Goal: Book appointment/travel/reservation

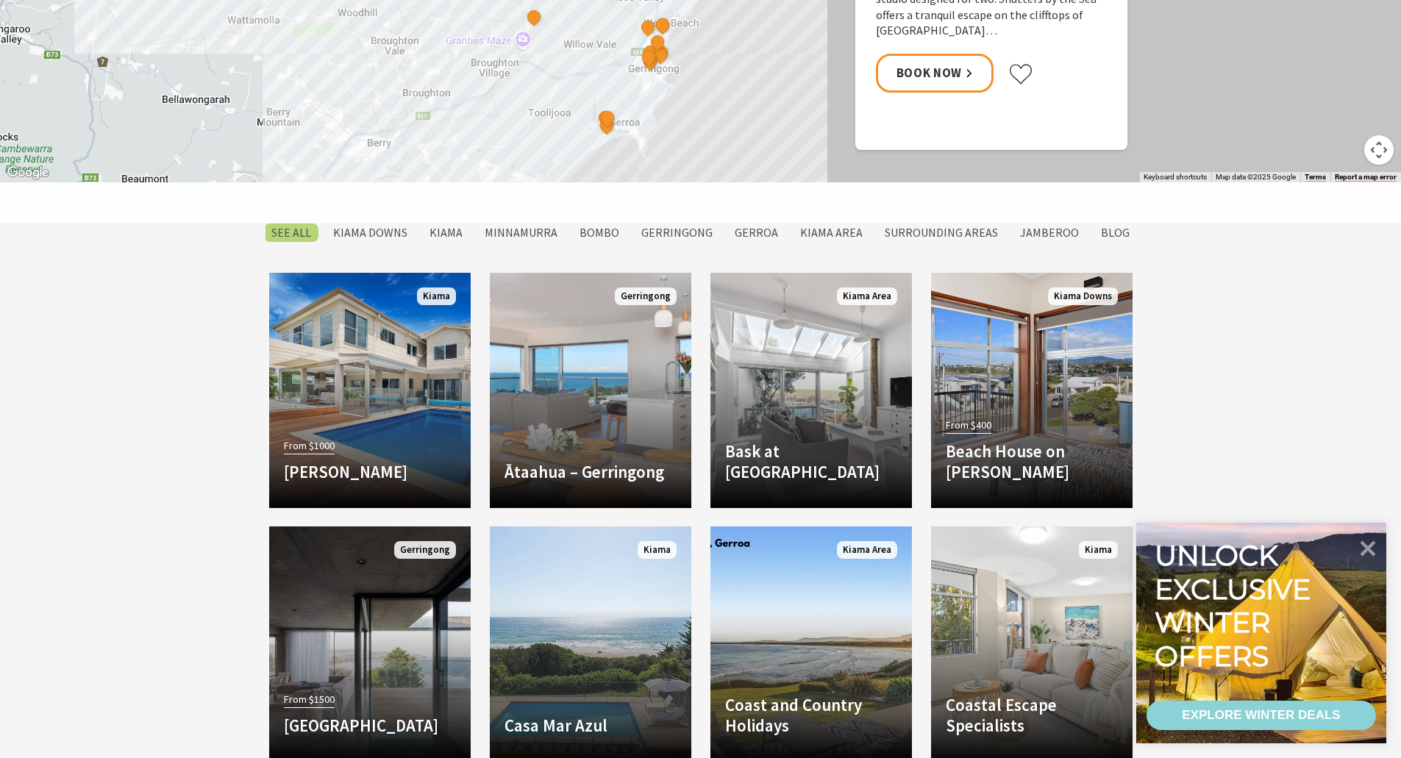
scroll to position [1177, 0]
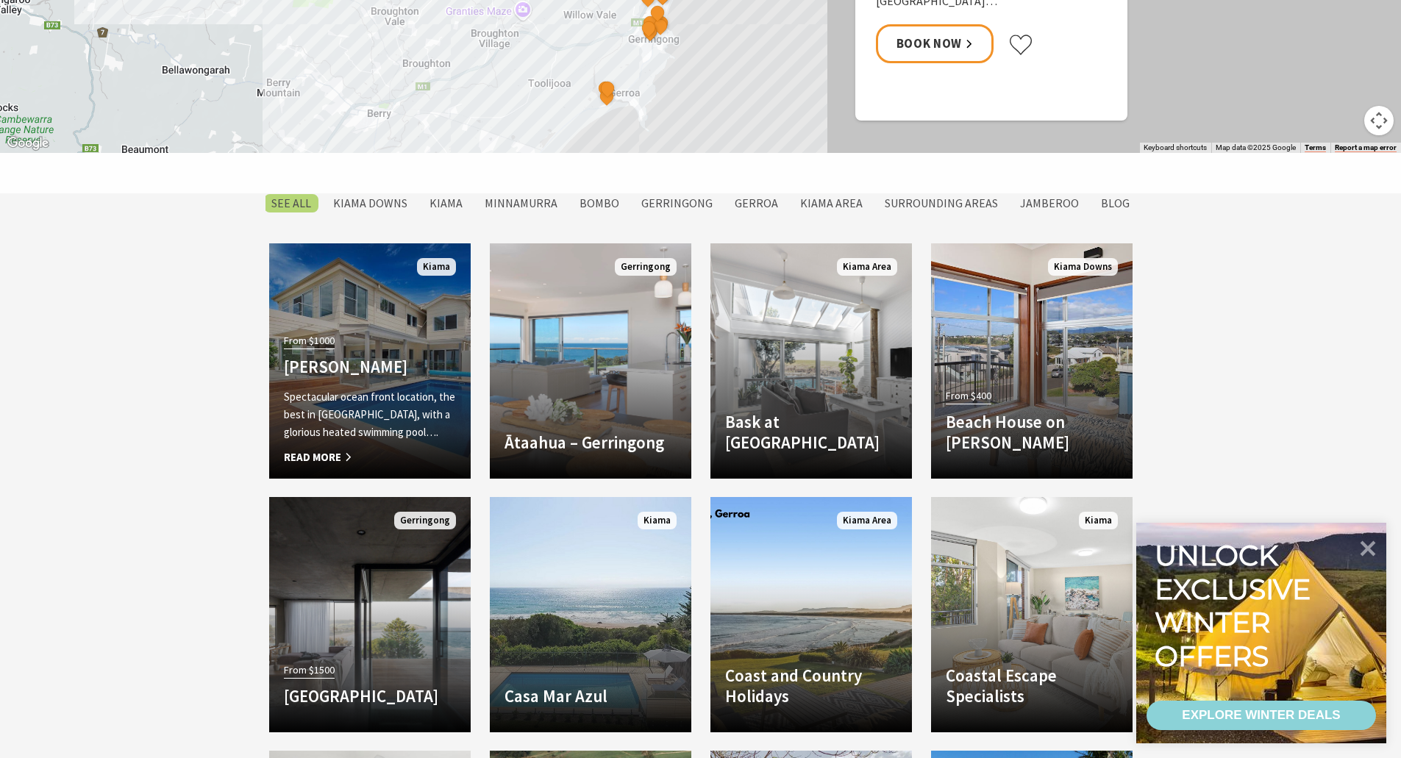
click at [377, 374] on h4 "[PERSON_NAME]" at bounding box center [370, 367] width 172 height 21
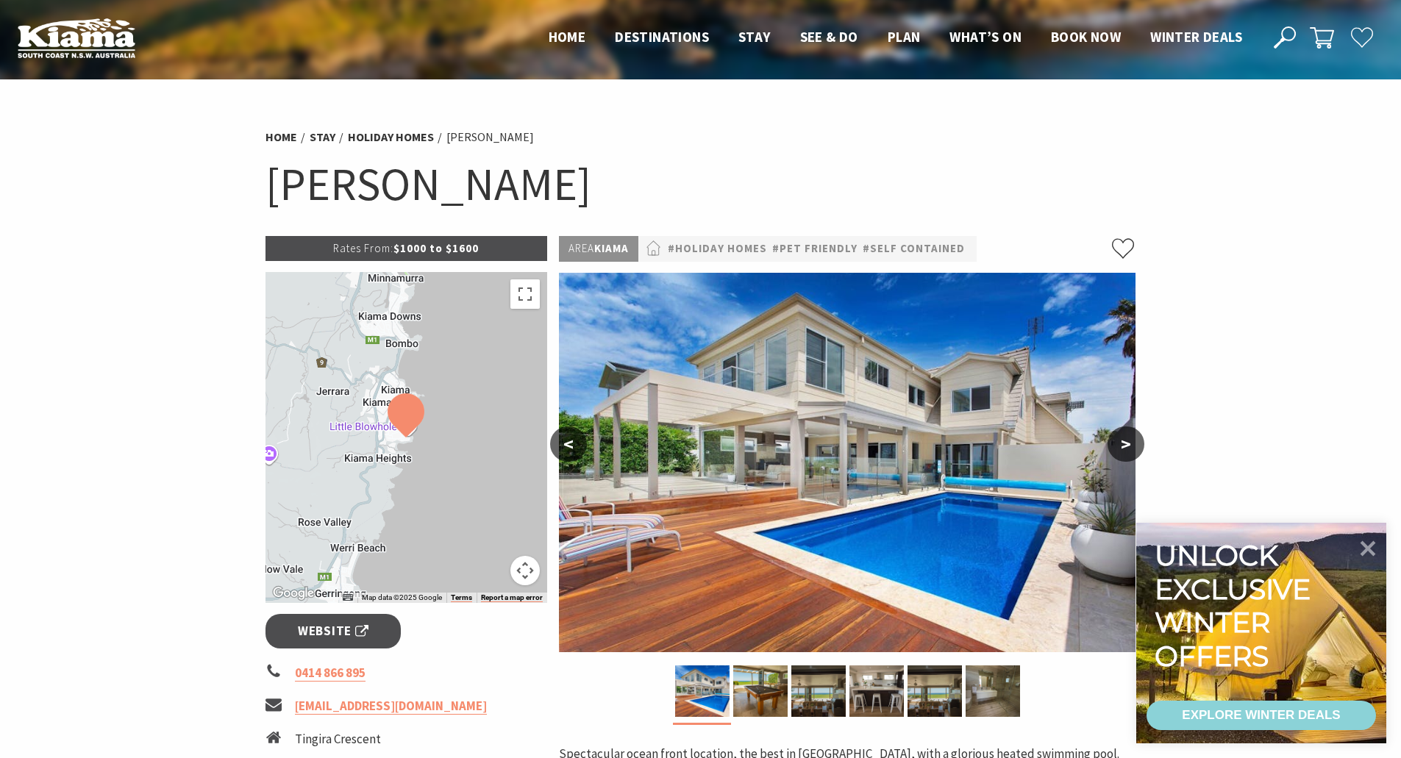
click at [1128, 440] on button ">" at bounding box center [1126, 444] width 37 height 35
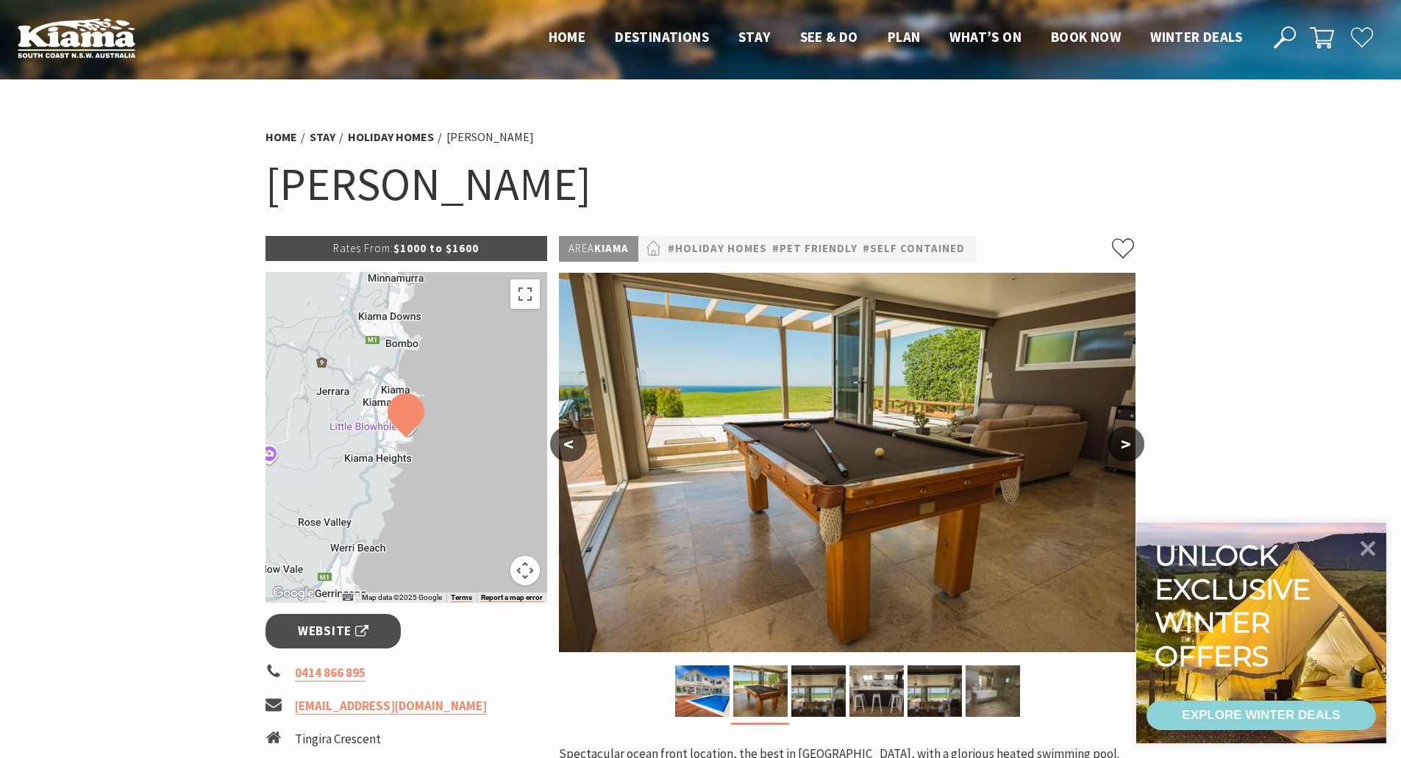
click at [1128, 440] on button ">" at bounding box center [1126, 444] width 37 height 35
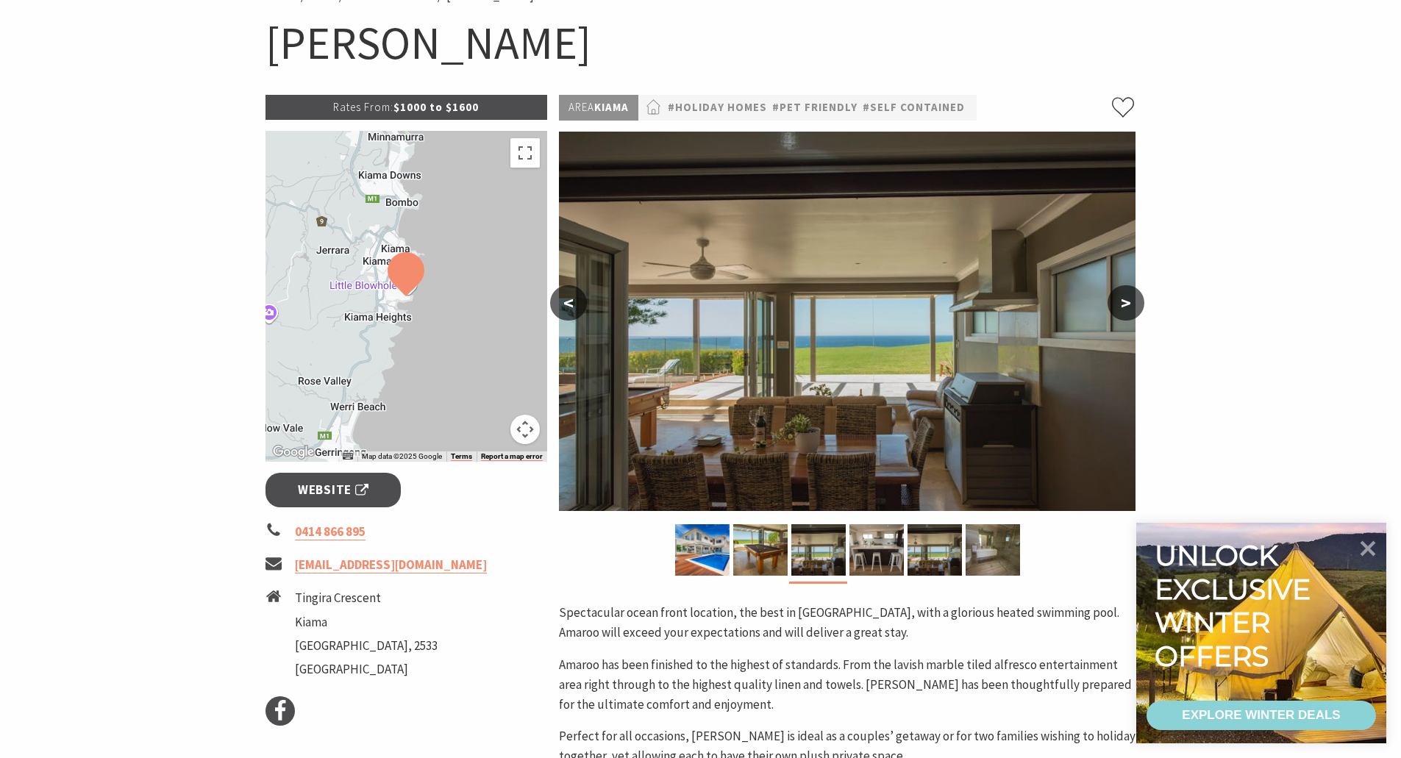
scroll to position [368, 0]
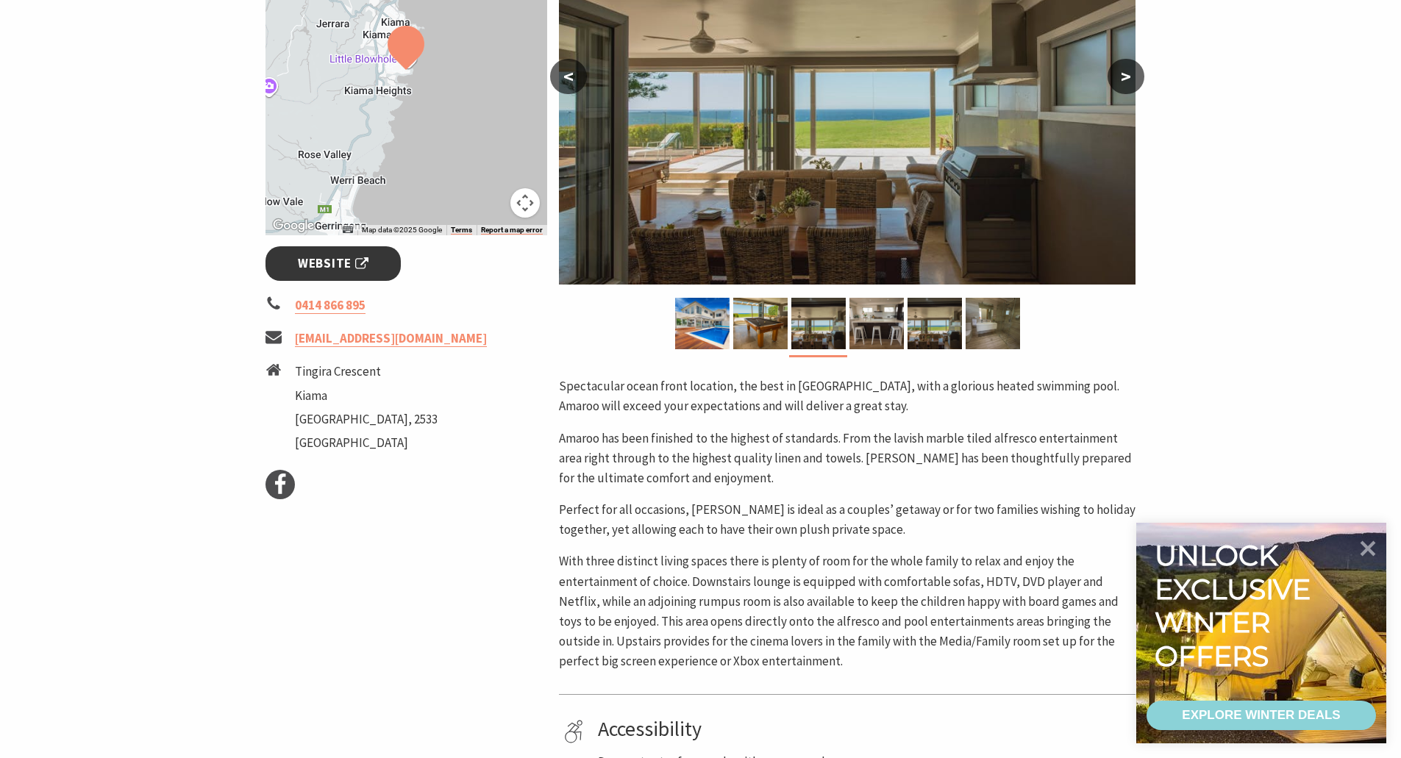
click at [327, 277] on link "Website" at bounding box center [334, 263] width 136 height 35
